Goal: Task Accomplishment & Management: Manage account settings

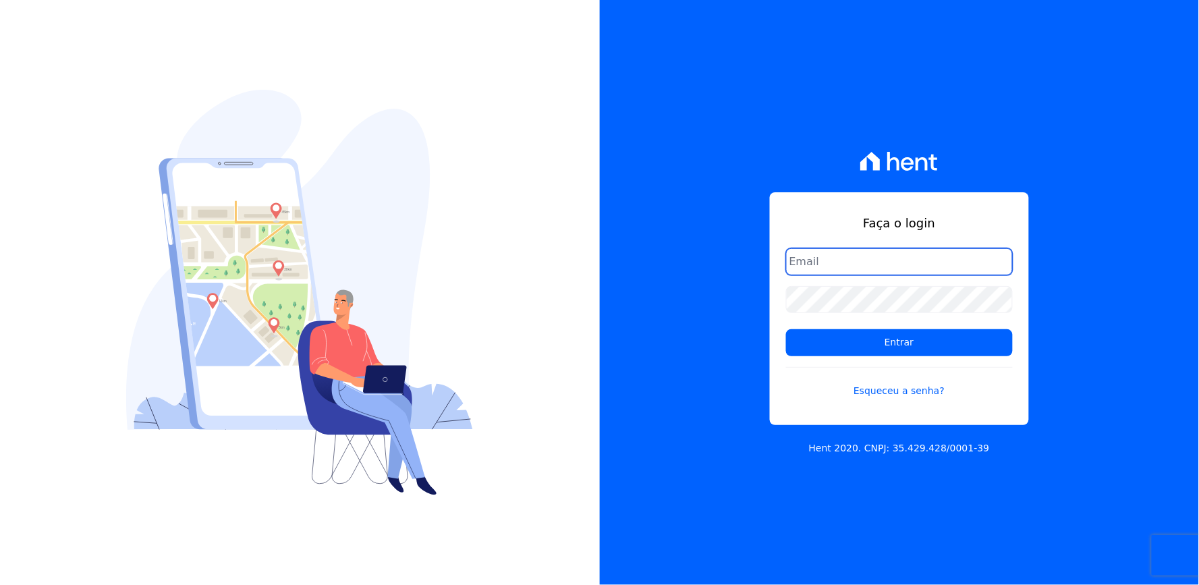
type input "thayna@graalengenharia.com.br"
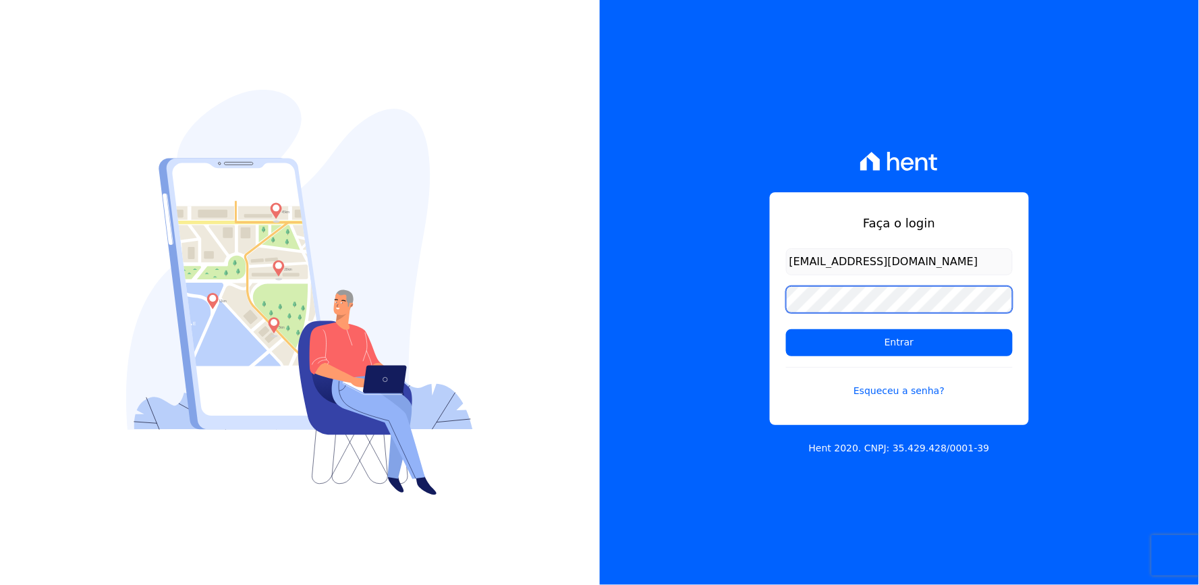
click at [705, 352] on div "Faça o login thayna@graalengenharia.com.br Entrar Esqueceu a senha? Hent 2020. …" at bounding box center [900, 292] width 600 height 585
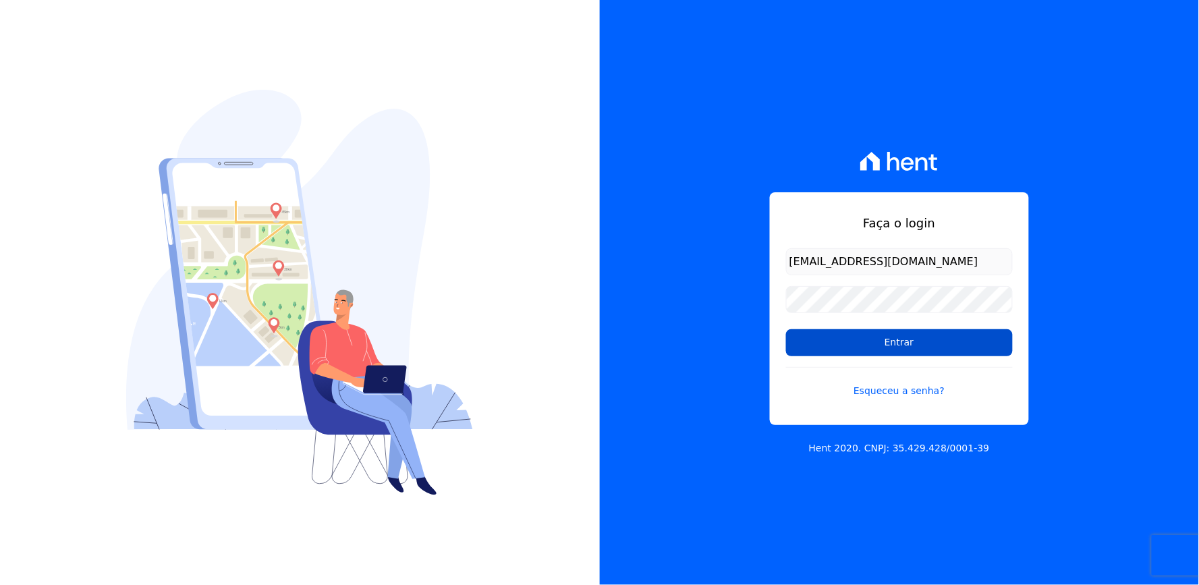
click at [797, 345] on input "Entrar" at bounding box center [899, 342] width 227 height 27
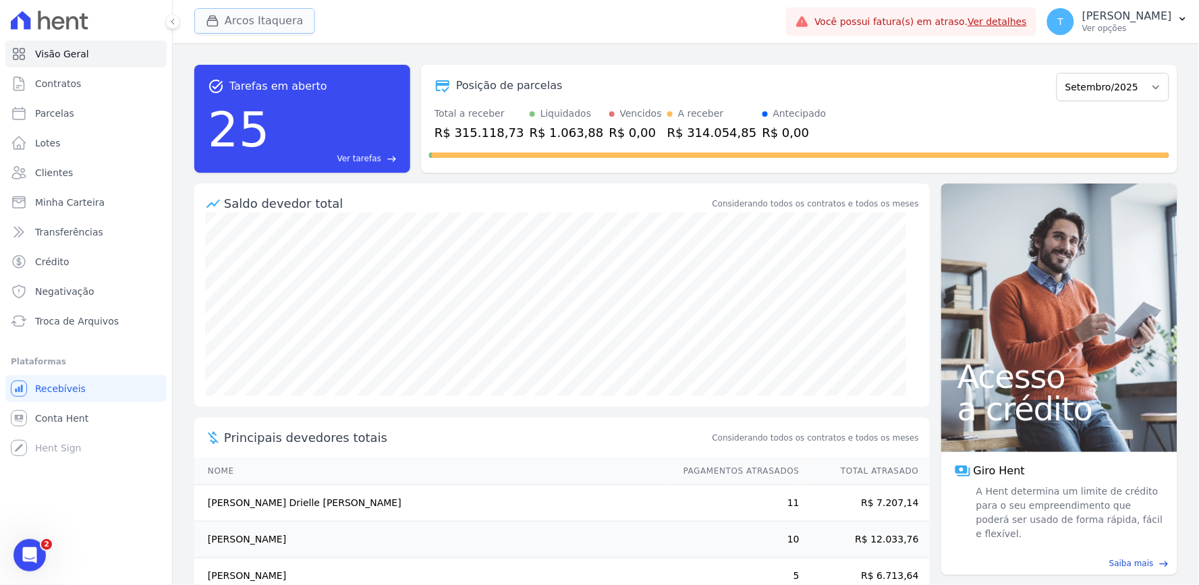
click at [269, 18] on button "Arcos Itaquera" at bounding box center [254, 21] width 121 height 26
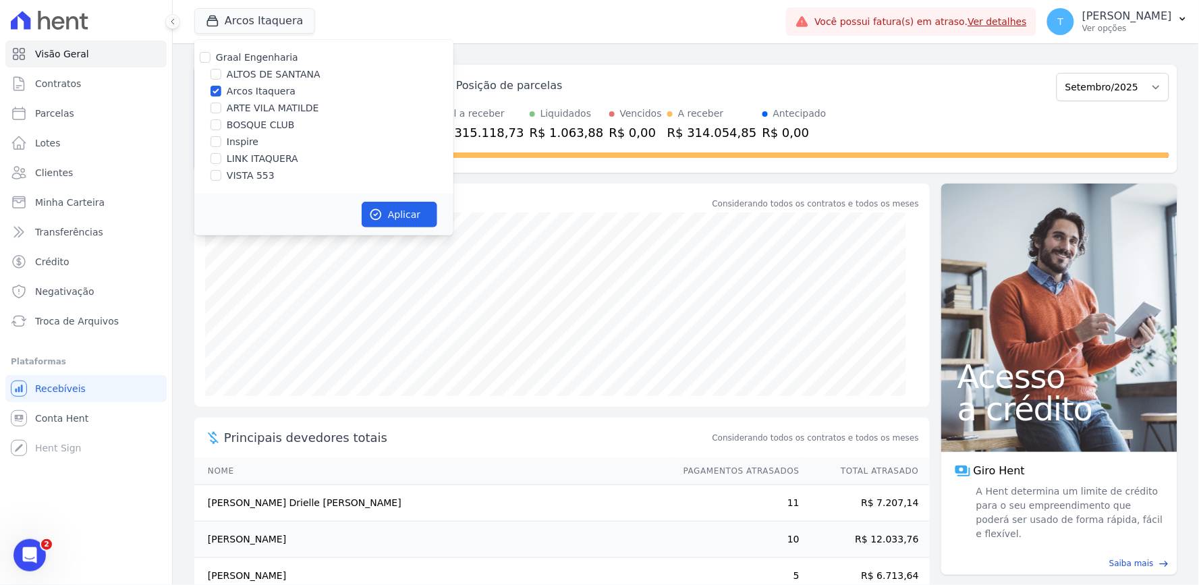
click at [280, 88] on label "Arcos Itaquera" at bounding box center [261, 91] width 69 height 14
click at [221, 88] on input "Arcos Itaquera" at bounding box center [216, 91] width 11 height 11
checkbox input "false"
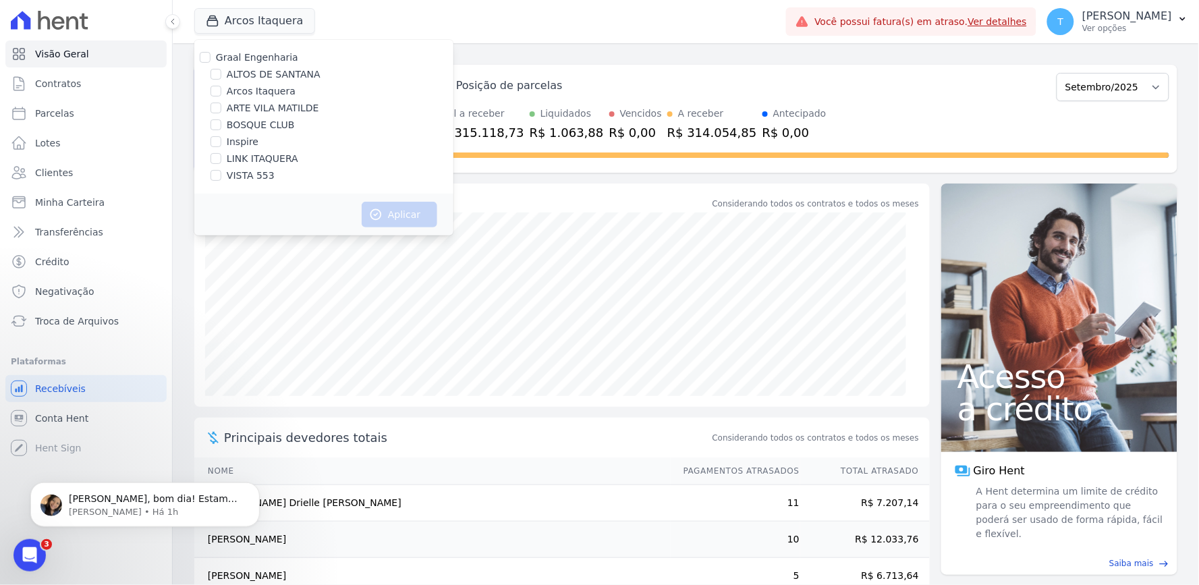
click at [283, 74] on label "ALTOS DE SANTANA" at bounding box center [274, 74] width 94 height 14
click at [221, 74] on input "ALTOS DE SANTANA" at bounding box center [216, 74] width 11 height 11
checkbox input "true"
click at [419, 207] on button "Aplicar" at bounding box center [400, 215] width 76 height 26
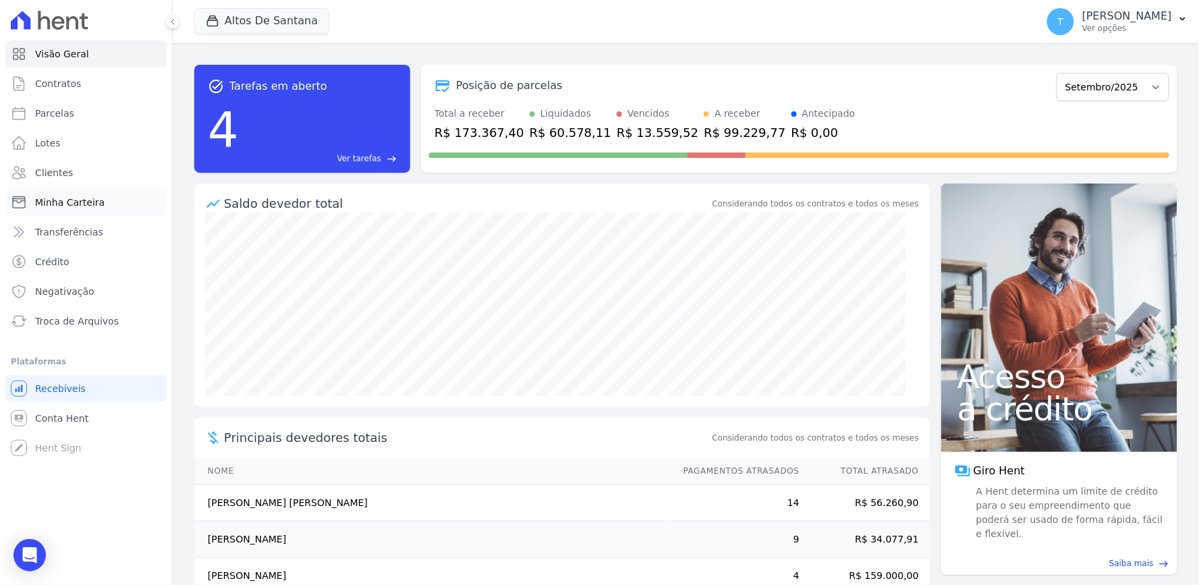
click at [28, 192] on link "Minha Carteira" at bounding box center [85, 202] width 161 height 27
click at [50, 200] on span "Minha Carteira" at bounding box center [70, 202] width 70 height 13
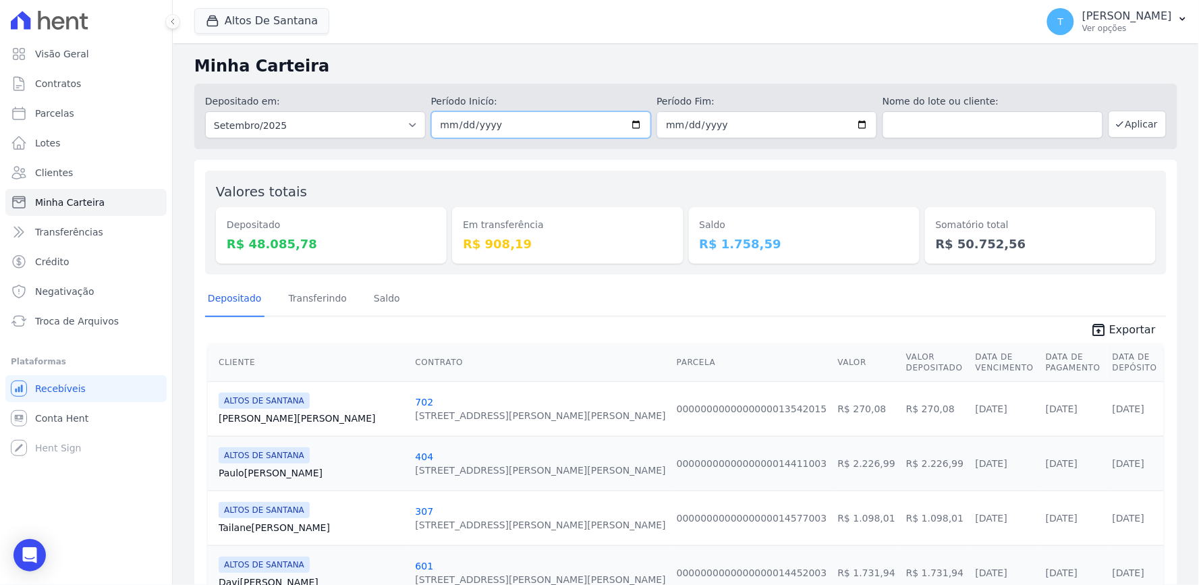
click at [632, 123] on input "2025-09-01" at bounding box center [541, 124] width 221 height 27
type input "2025-09-11"
click at [847, 119] on input "2025-09-30" at bounding box center [767, 124] width 221 height 27
click at [854, 126] on input "2025-09-30" at bounding box center [767, 124] width 221 height 27
type input "2025-09-11"
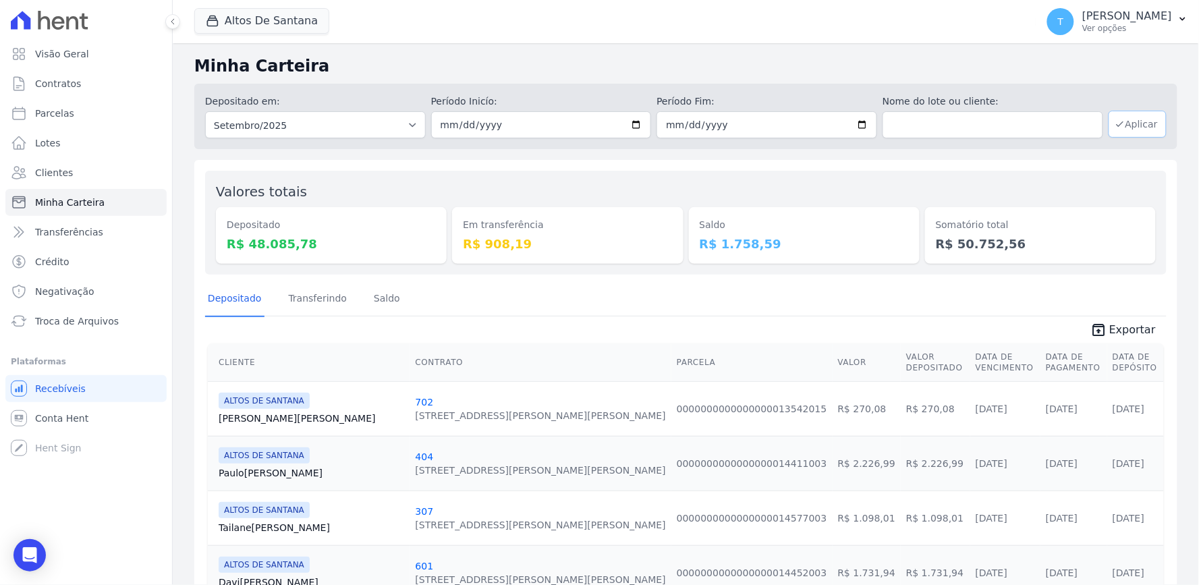
click at [1123, 123] on button "Aplicar" at bounding box center [1138, 124] width 58 height 27
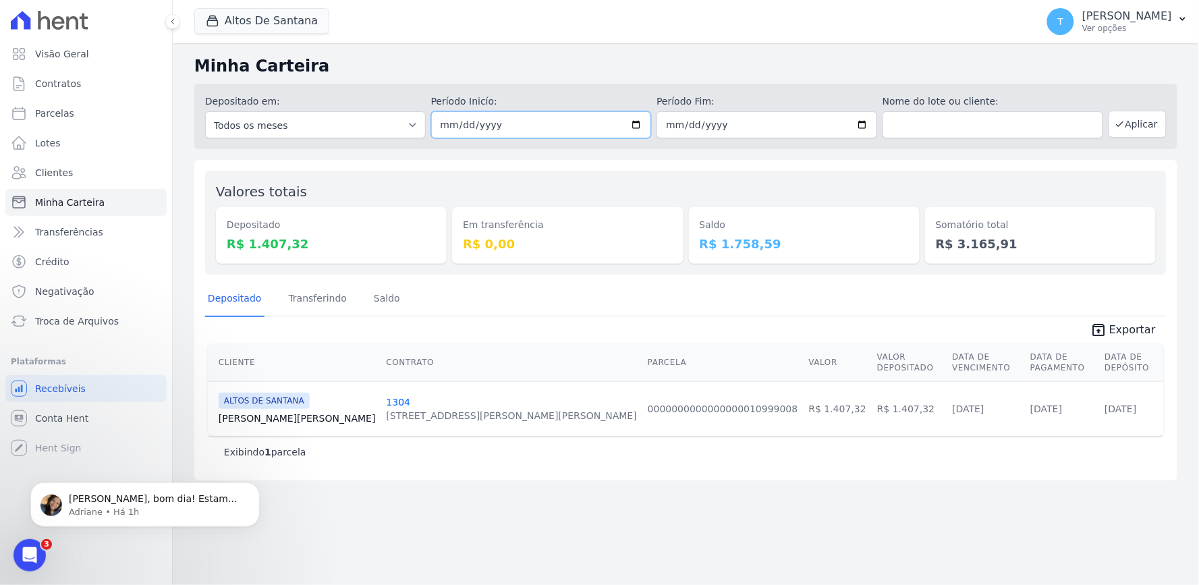
click at [638, 128] on input "[DATE]" at bounding box center [541, 124] width 221 height 27
type input "[DATE]"
click at [865, 123] on input "[DATE]" at bounding box center [767, 124] width 221 height 27
type input "[DATE]"
click at [1142, 123] on button "Aplicar" at bounding box center [1138, 124] width 58 height 27
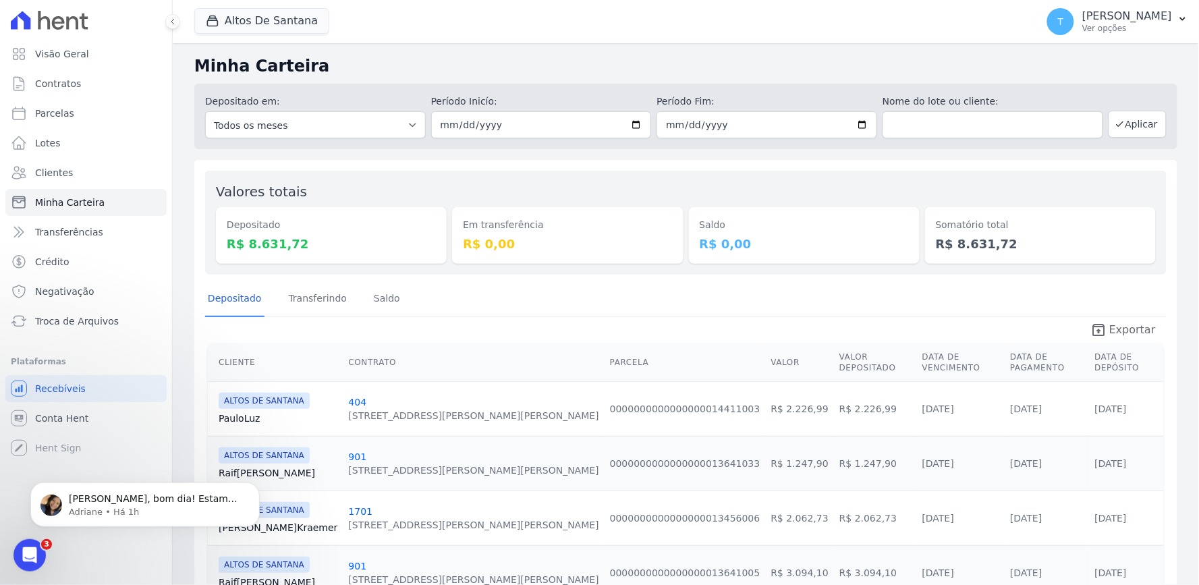
click at [1126, 325] on span "Exportar" at bounding box center [1132, 330] width 47 height 16
click at [640, 131] on input "[DATE]" at bounding box center [541, 124] width 221 height 27
click at [629, 124] on input "[DATE]" at bounding box center [541, 124] width 221 height 27
type input "[DATE]"
click at [854, 121] on input "[DATE]" at bounding box center [767, 124] width 221 height 27
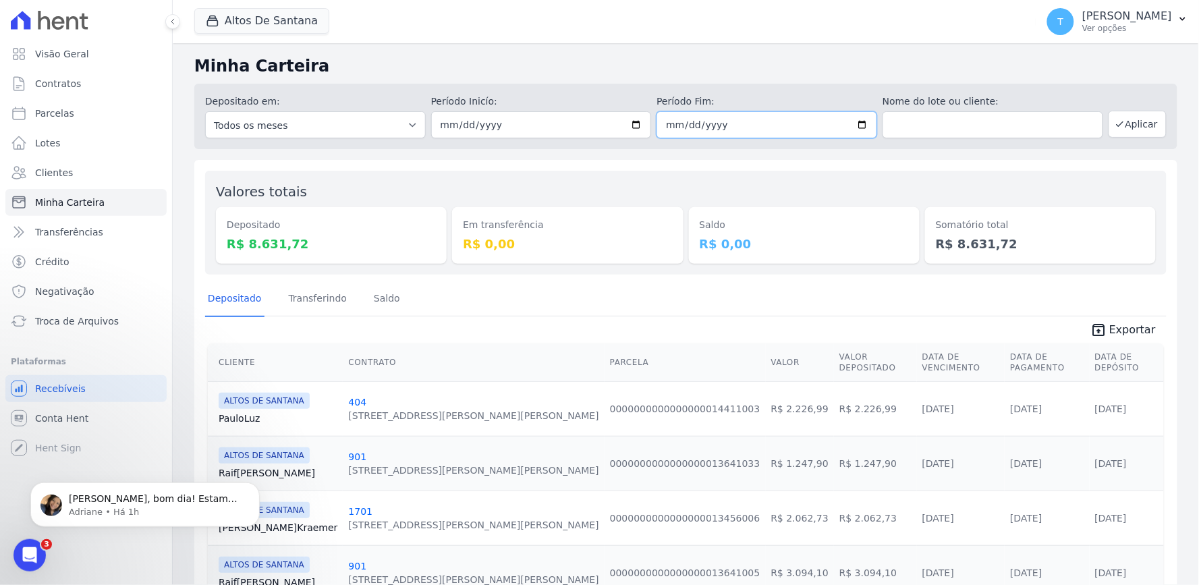
type input "2025-09-11"
click at [1113, 130] on button "Aplicar" at bounding box center [1138, 124] width 58 height 27
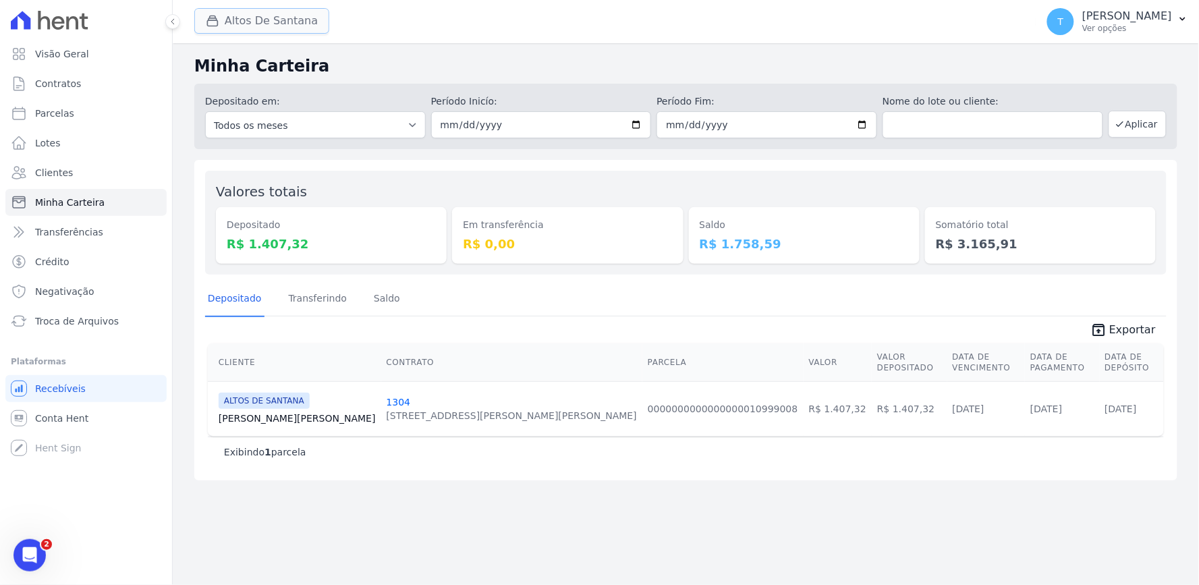
click at [240, 22] on button "Altos De Santana" at bounding box center [261, 21] width 135 height 26
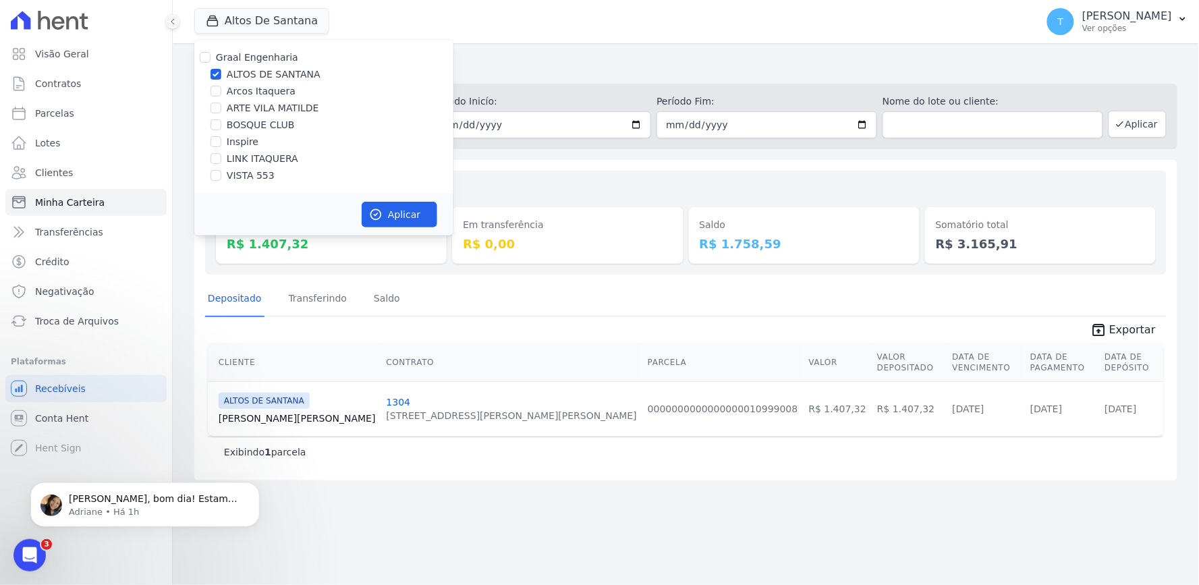
click at [248, 73] on label "ALTOS DE SANTANA" at bounding box center [274, 74] width 94 height 14
click at [221, 73] on input "ALTOS DE SANTANA" at bounding box center [216, 74] width 11 height 11
checkbox input "false"
click at [260, 106] on label "ARTE VILA MATILDE" at bounding box center [273, 108] width 92 height 14
click at [221, 106] on input "ARTE VILA MATILDE" at bounding box center [216, 108] width 11 height 11
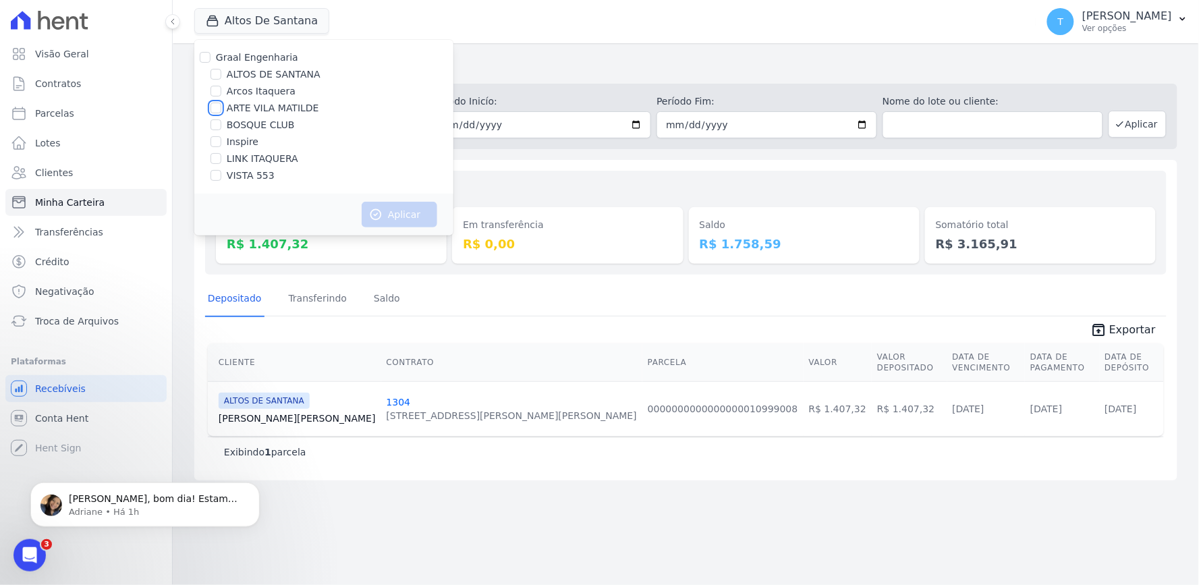
checkbox input "true"
click at [372, 208] on icon "button" at bounding box center [375, 214] width 13 height 13
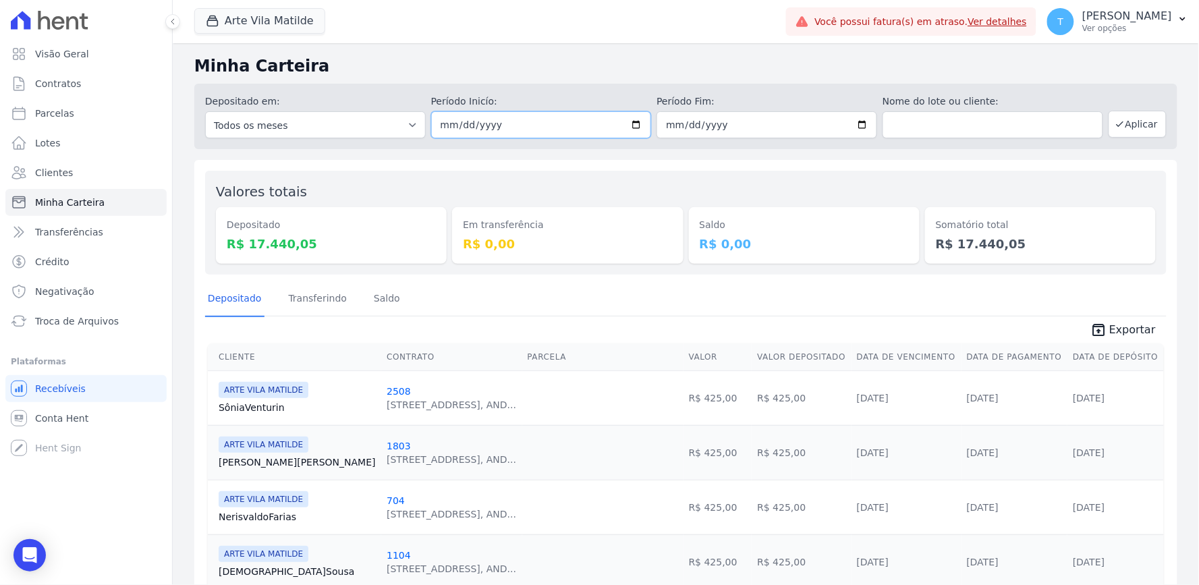
click at [630, 125] on input "2025-09-11" at bounding box center [541, 124] width 221 height 27
type input "2025-09-12"
click at [861, 112] on input "2025-09-11" at bounding box center [767, 124] width 221 height 27
click at [852, 124] on input "2025-09-11" at bounding box center [767, 124] width 221 height 27
type input "[DATE]"
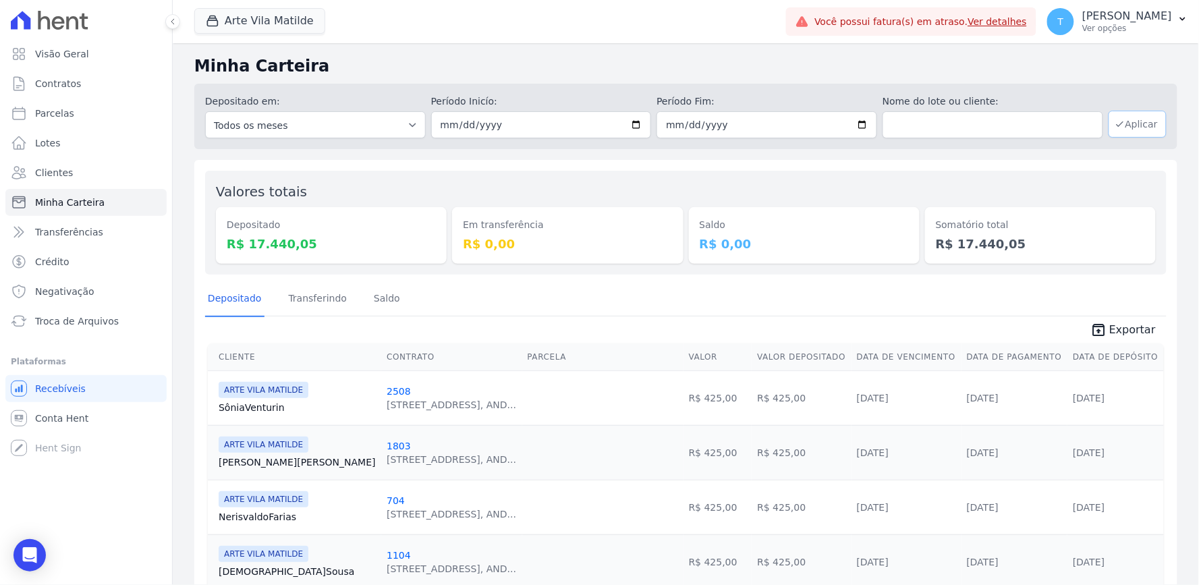
click at [1115, 124] on icon "button" at bounding box center [1120, 124] width 11 height 11
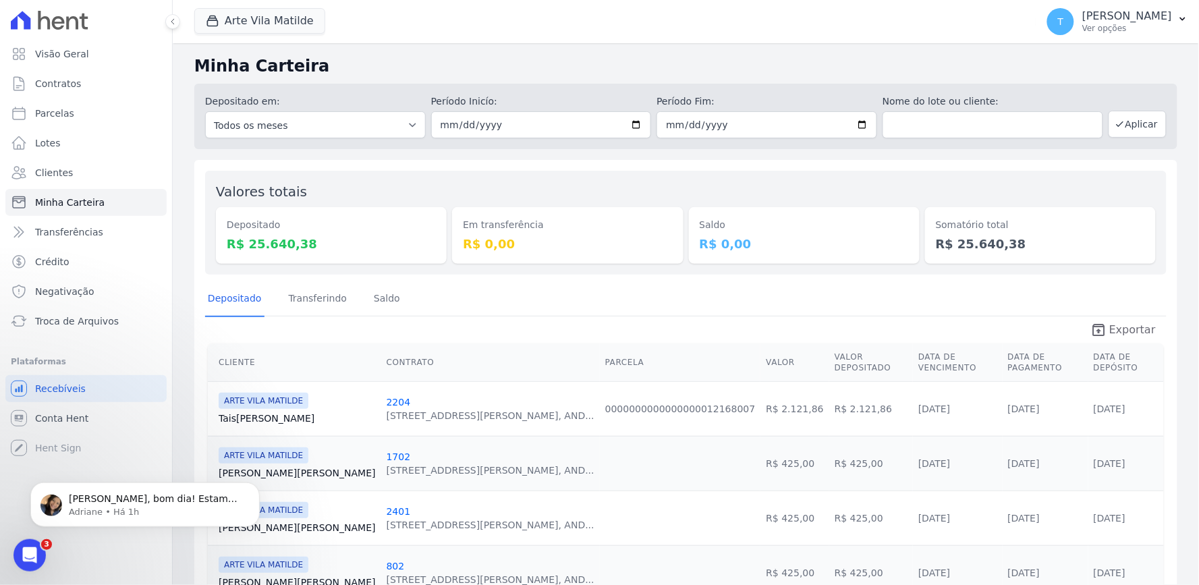
click at [1099, 327] on icon "unarchive" at bounding box center [1098, 330] width 16 height 16
click at [275, 28] on button "Arte Vila Matilde" at bounding box center [259, 21] width 131 height 26
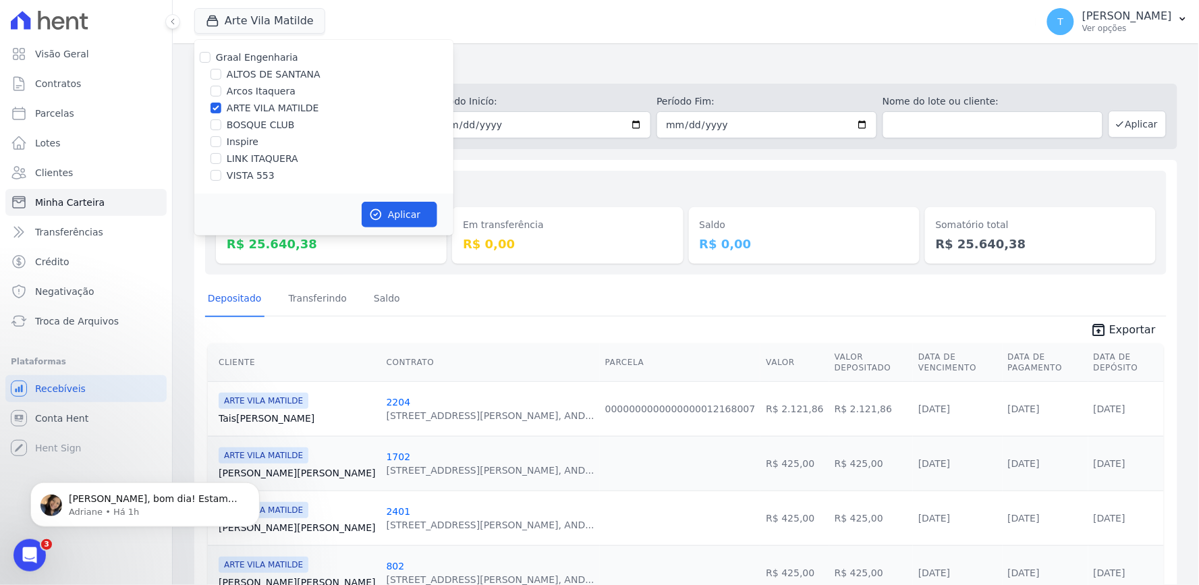
click at [246, 108] on label "ARTE VILA MATILDE" at bounding box center [273, 108] width 92 height 14
click at [221, 108] on input "ARTE VILA MATILDE" at bounding box center [216, 108] width 11 height 11
checkbox input "false"
click at [255, 132] on div "Graal Engenharia ALTOS DE SANTANA Arcos Itaquera ARTE VILA MATILDE BOSQUE CLUB …" at bounding box center [323, 117] width 259 height 154
click at [260, 123] on label "BOSQUE CLUB" at bounding box center [261, 125] width 68 height 14
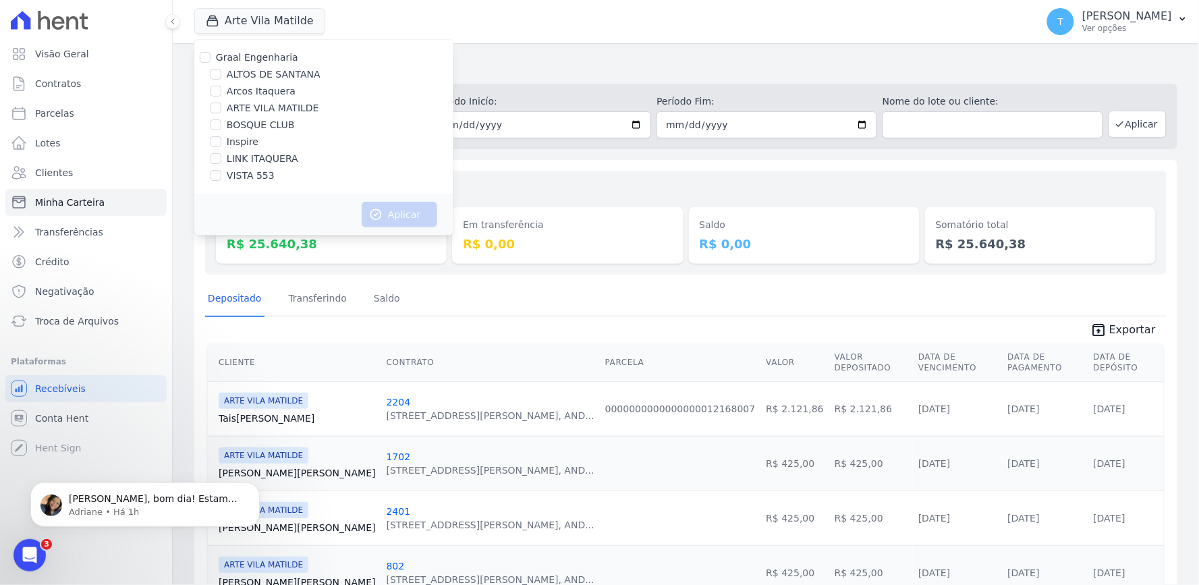
click at [221, 123] on input "BOSQUE CLUB" at bounding box center [216, 124] width 11 height 11
checkbox input "true"
click at [392, 216] on button "Aplicar" at bounding box center [400, 215] width 76 height 26
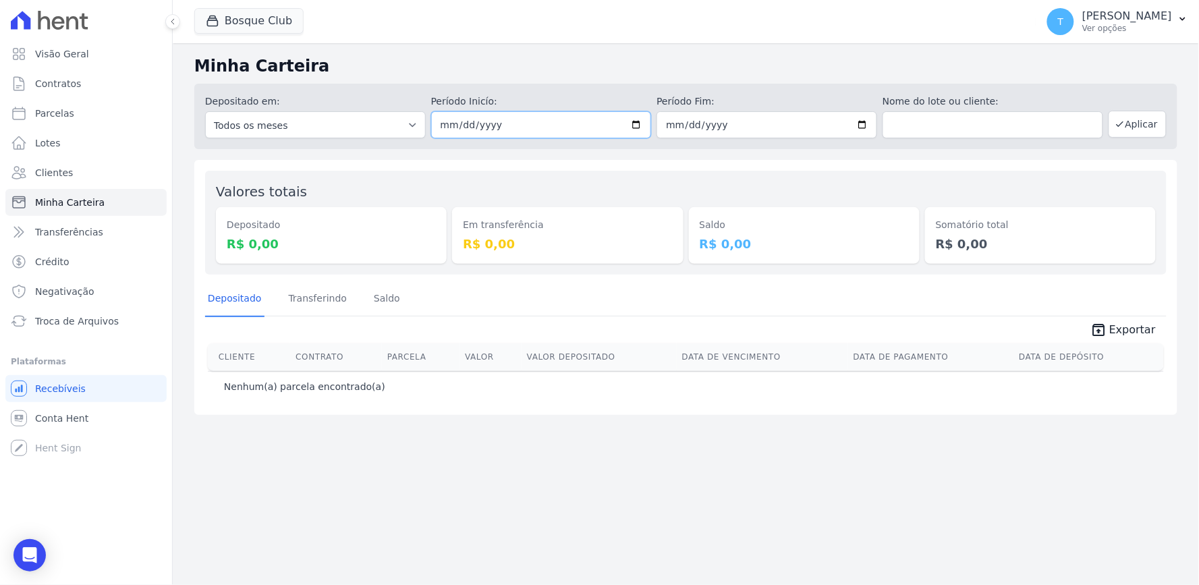
click at [639, 123] on input "2025-09-12" at bounding box center [541, 124] width 221 height 27
type input "[DATE]"
click at [866, 120] on input "[DATE]" at bounding box center [767, 124] width 221 height 27
type input "[DATE]"
click at [1138, 117] on button "Aplicar" at bounding box center [1138, 124] width 58 height 27
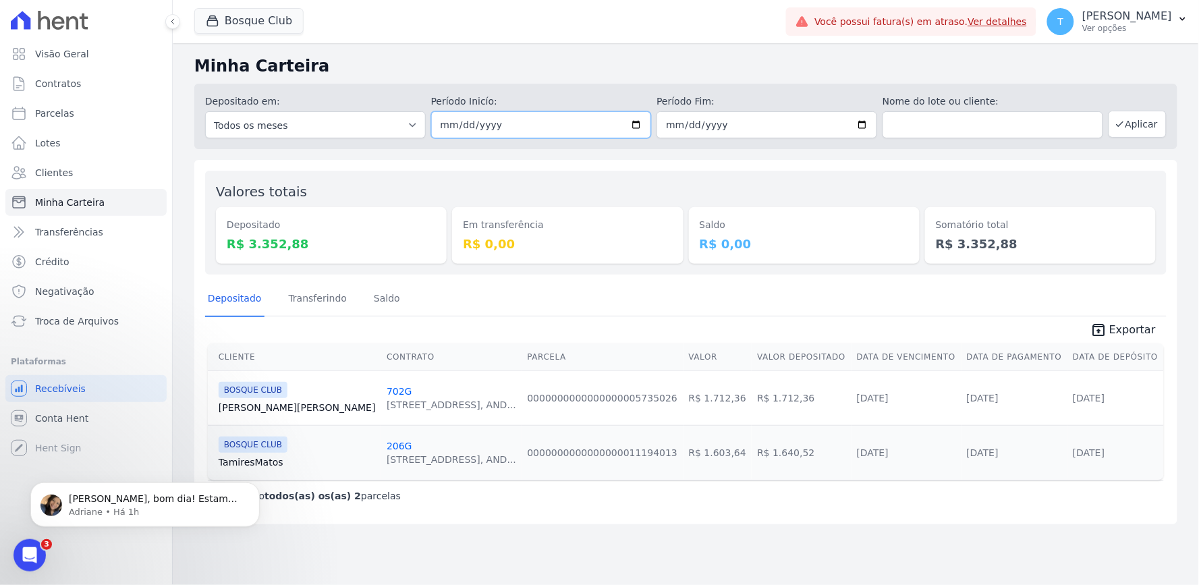
click at [634, 123] on input "[DATE]" at bounding box center [541, 124] width 221 height 27
type input "[DATE]"
click at [864, 123] on input "[DATE]" at bounding box center [767, 124] width 221 height 27
type input "[DATE]"
click at [1139, 117] on button "Aplicar" at bounding box center [1138, 124] width 58 height 27
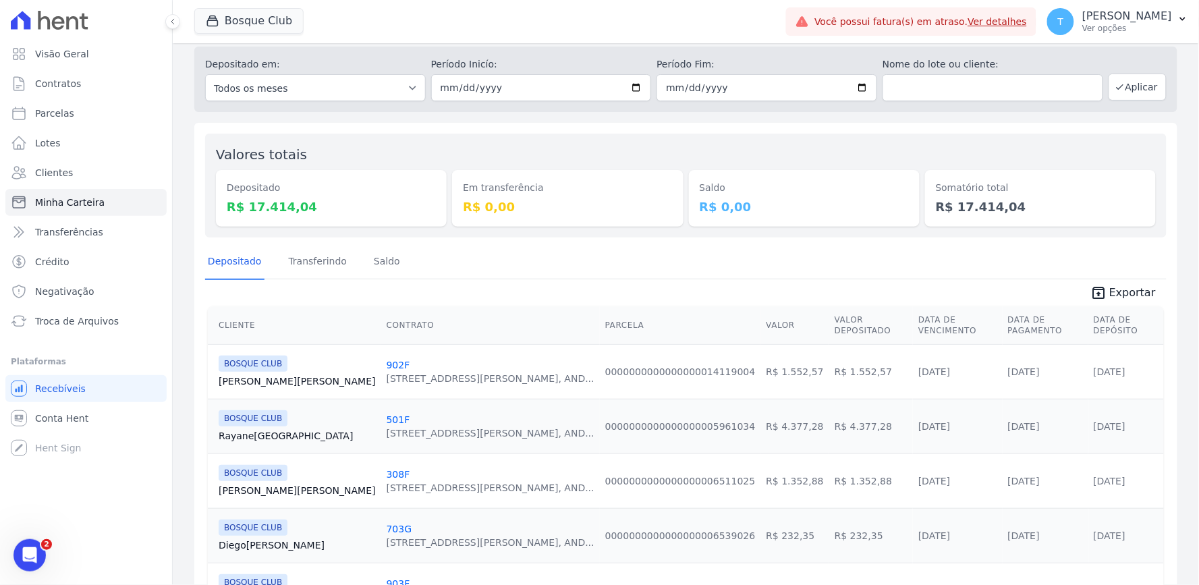
scroll to position [75, 0]
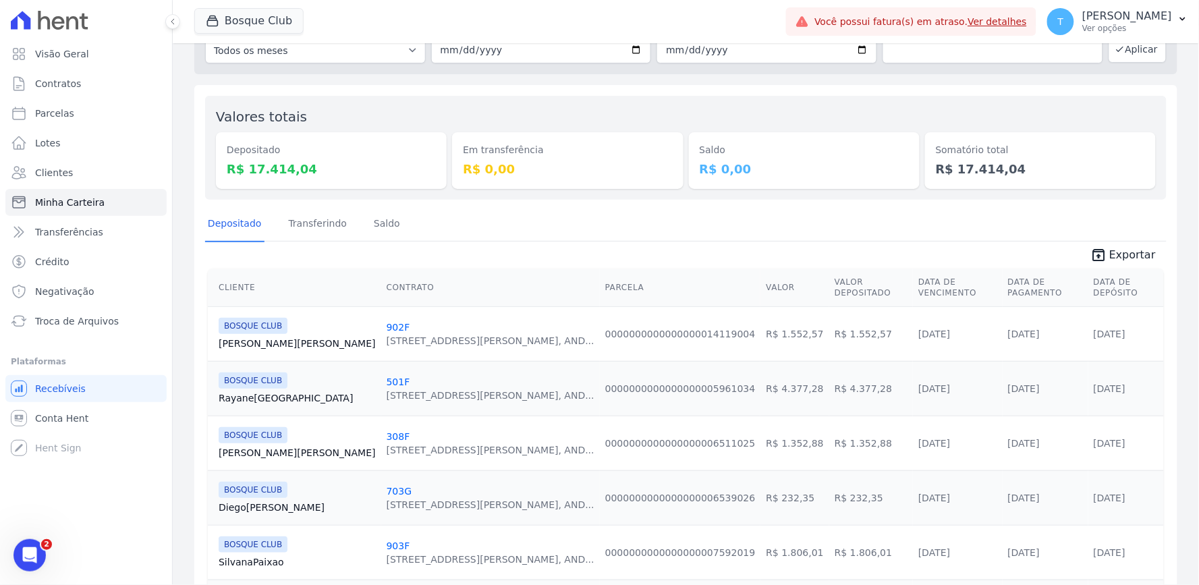
click at [1090, 250] on icon "unarchive" at bounding box center [1098, 255] width 16 height 16
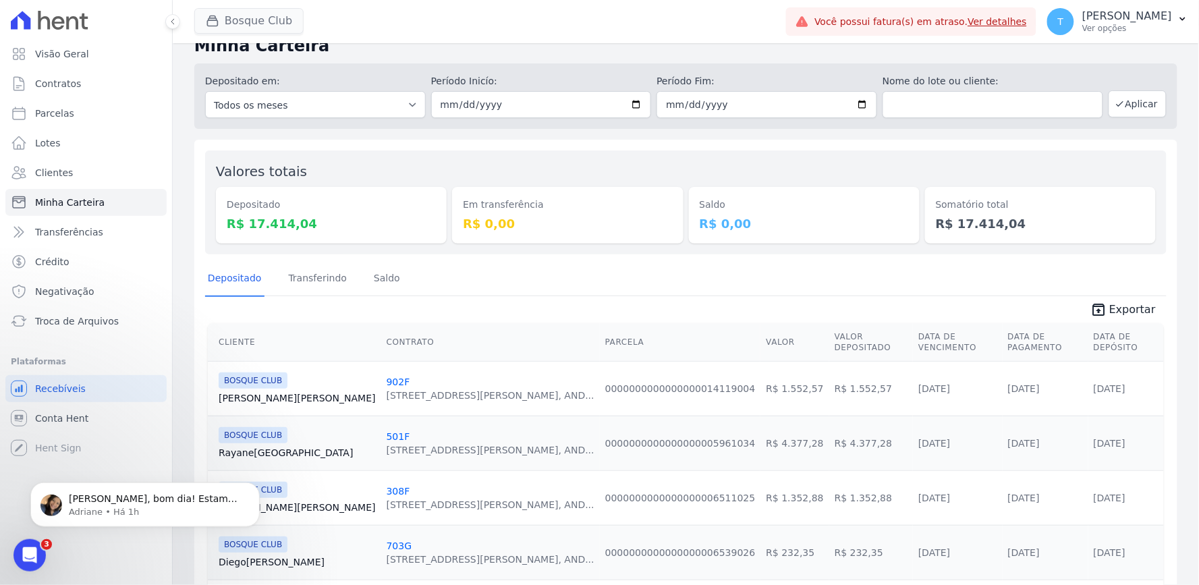
scroll to position [0, 0]
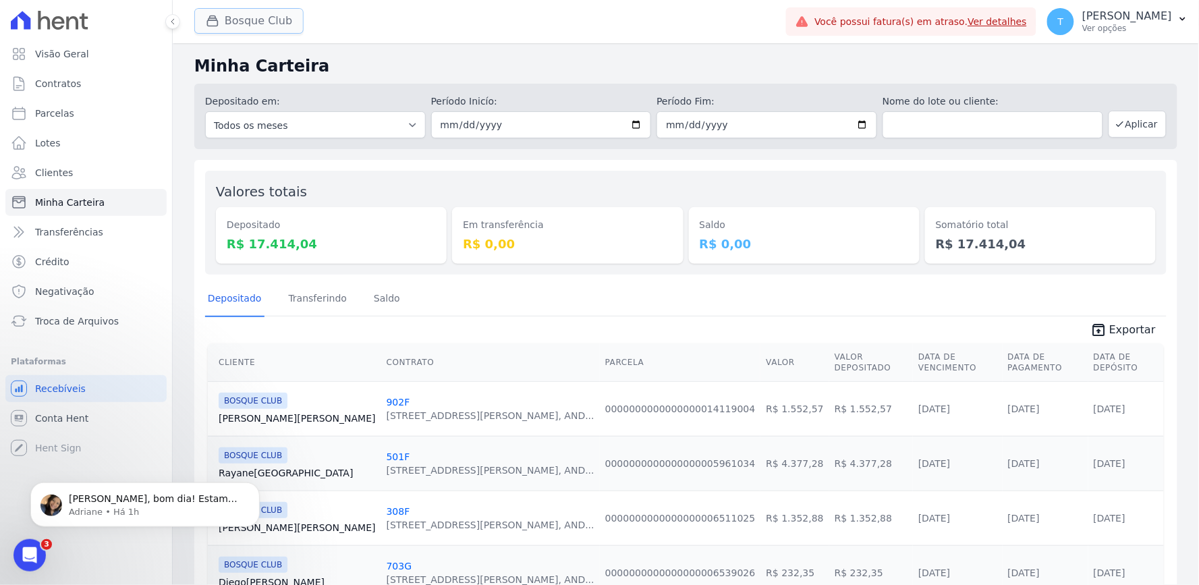
click at [240, 23] on button "Bosque Club" at bounding box center [248, 21] width 109 height 26
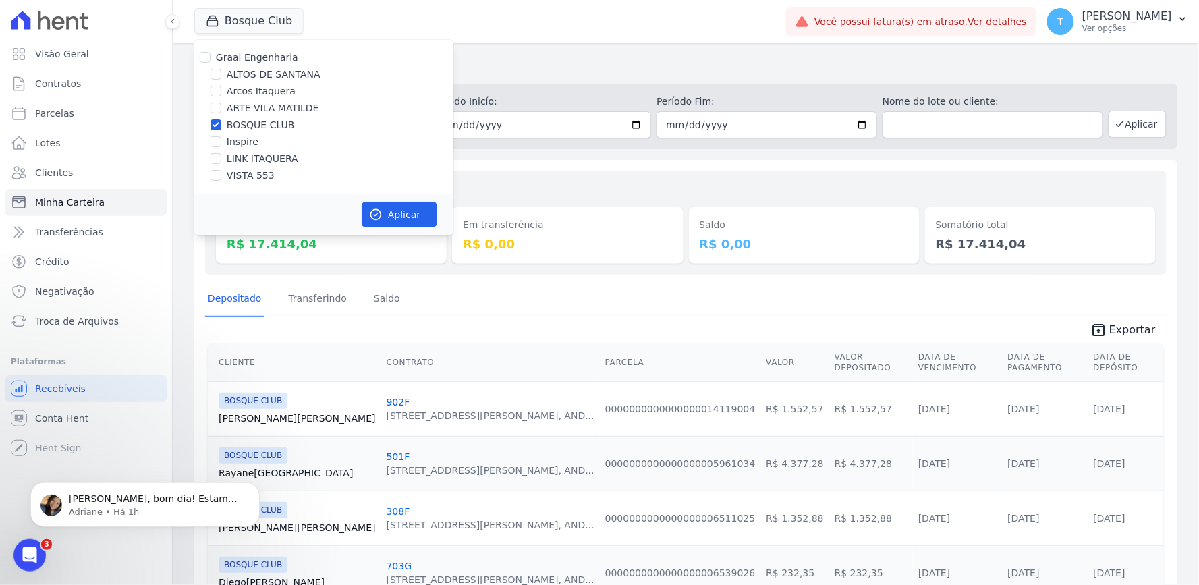
click at [256, 123] on label "BOSQUE CLUB" at bounding box center [261, 125] width 68 height 14
click at [221, 123] on input "BOSQUE CLUB" at bounding box center [216, 124] width 11 height 11
checkbox input "false"
click at [248, 179] on label "VISTA 553" at bounding box center [251, 176] width 48 height 14
click at [221, 179] on input "VISTA 553" at bounding box center [216, 175] width 11 height 11
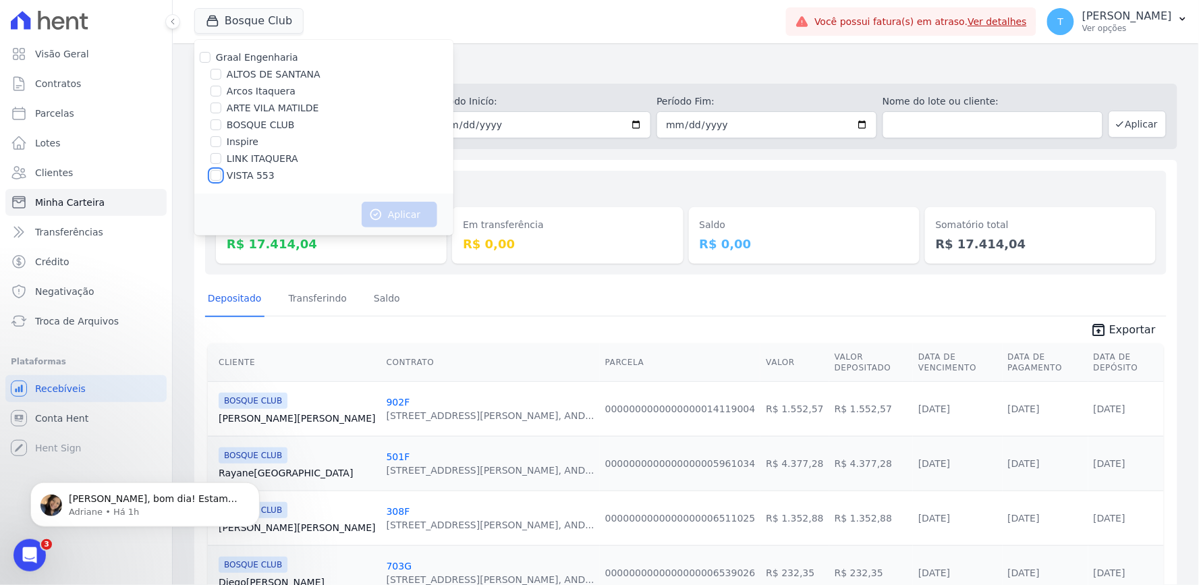
checkbox input "true"
click at [383, 215] on button "Aplicar" at bounding box center [400, 215] width 76 height 26
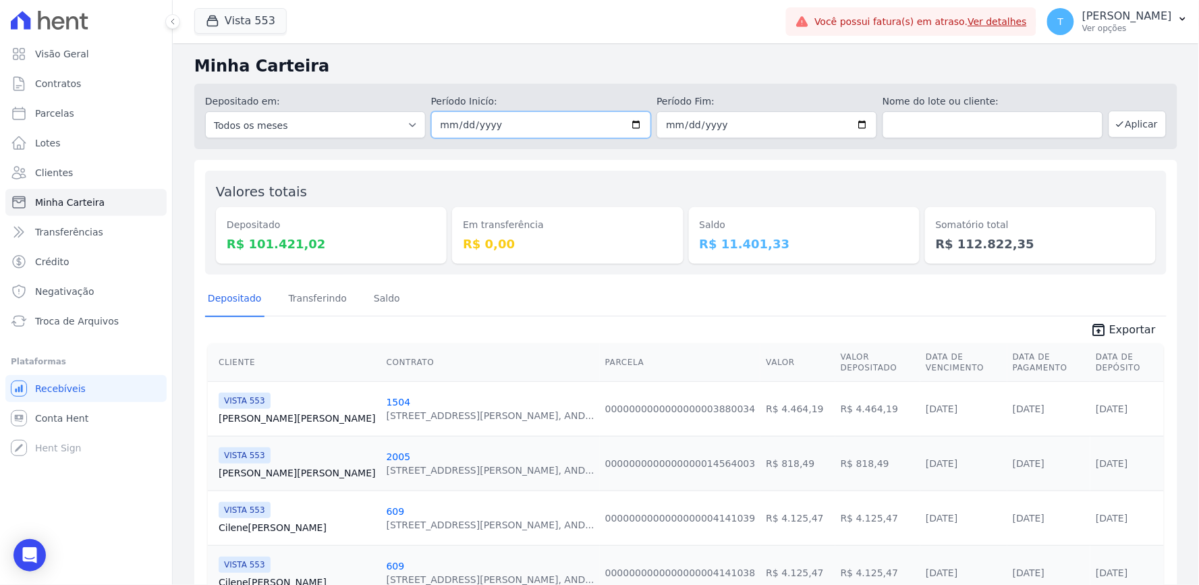
click at [626, 127] on input "[DATE]" at bounding box center [541, 124] width 221 height 27
click at [644, 196] on div "Em transferência R$ 0,00" at bounding box center [567, 223] width 231 height 82
click at [1131, 125] on button "Aplicar" at bounding box center [1138, 124] width 58 height 27
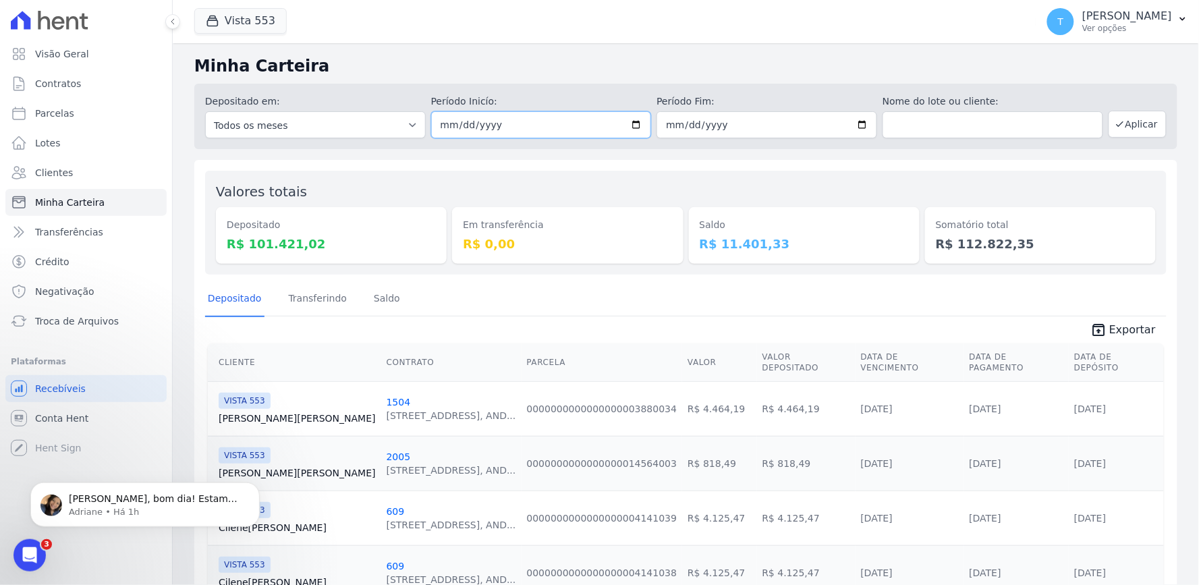
click at [633, 122] on input "[DATE]" at bounding box center [541, 124] width 221 height 27
type input "[DATE]"
click at [851, 121] on input "[DATE]" at bounding box center [767, 124] width 221 height 27
type input "[DATE]"
click at [1121, 120] on button "Aplicar" at bounding box center [1138, 124] width 58 height 27
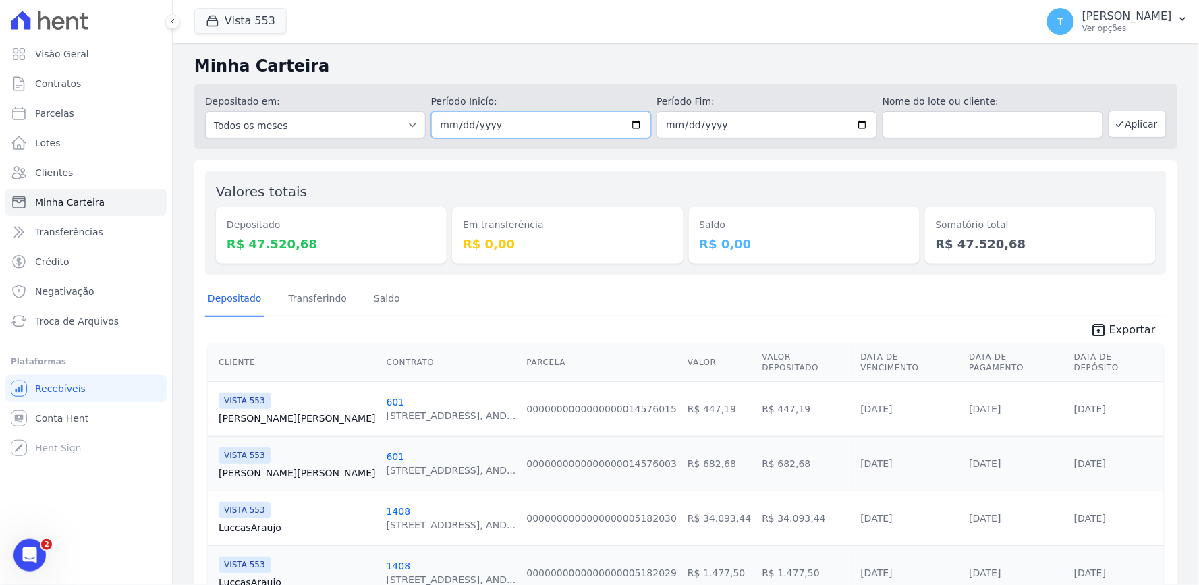
click at [634, 131] on input "[DATE]" at bounding box center [541, 124] width 221 height 27
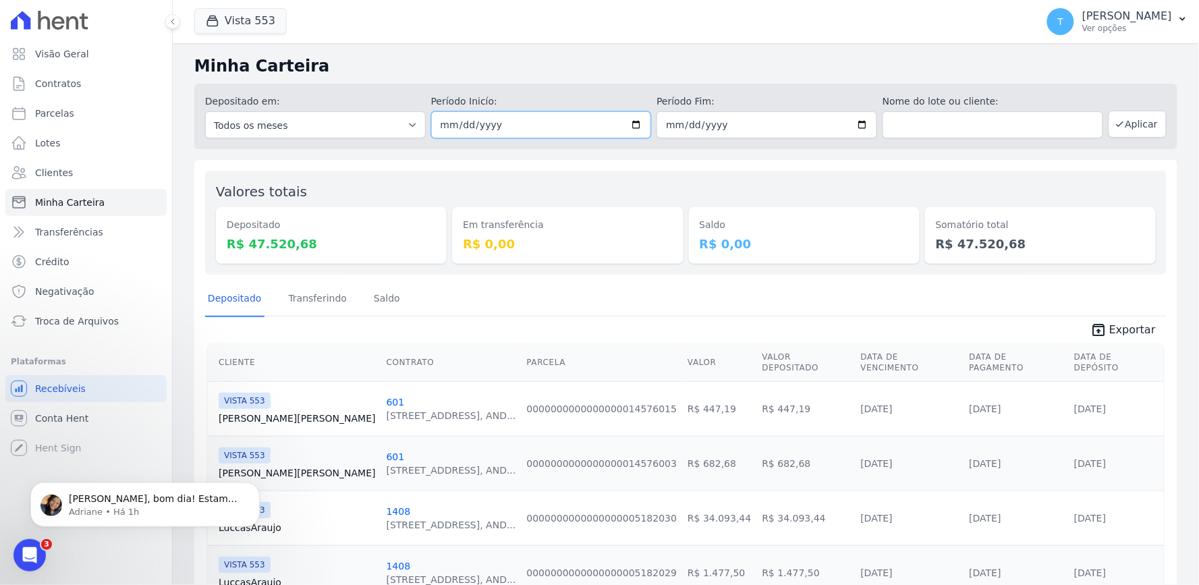
click at [633, 126] on input "[DATE]" at bounding box center [541, 124] width 221 height 27
type input "[DATE]"
click at [860, 127] on input "[DATE]" at bounding box center [767, 124] width 221 height 27
type input "[DATE]"
click at [1116, 119] on button "Aplicar" at bounding box center [1138, 124] width 58 height 27
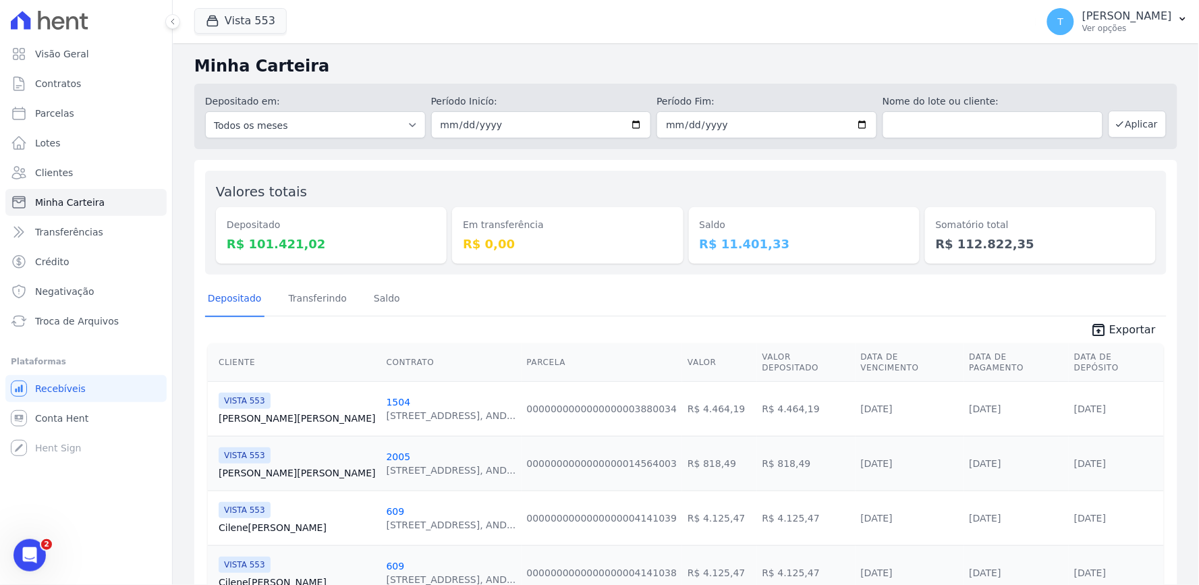
click at [1093, 318] on span "unarchive Exportar" at bounding box center [686, 328] width 962 height 24
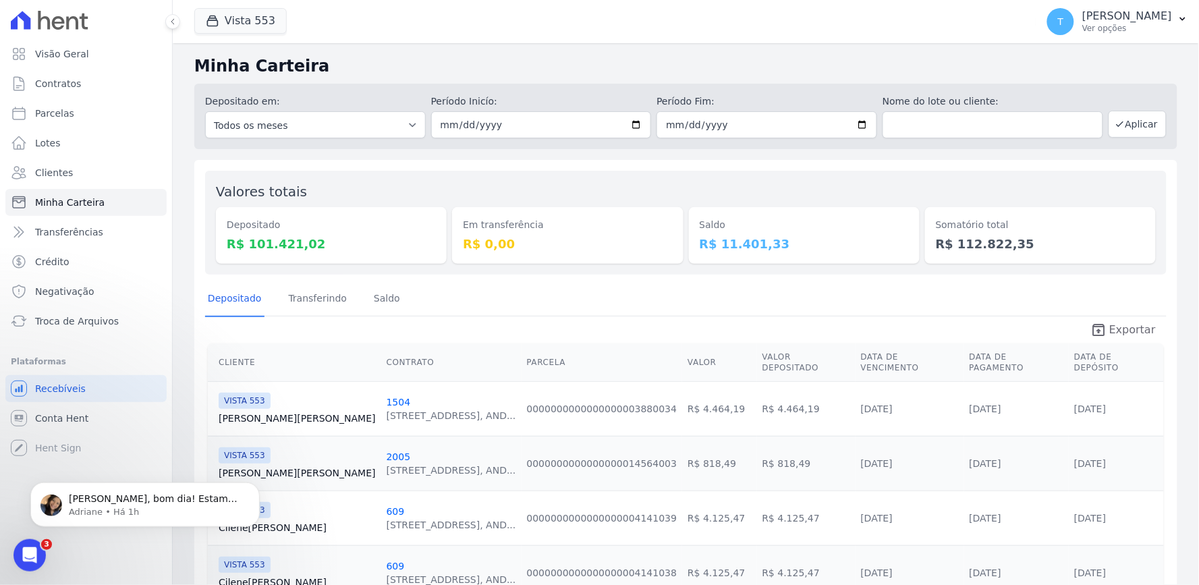
click at [1099, 325] on icon "unarchive" at bounding box center [1098, 330] width 16 height 16
